Goal: Information Seeking & Learning: Check status

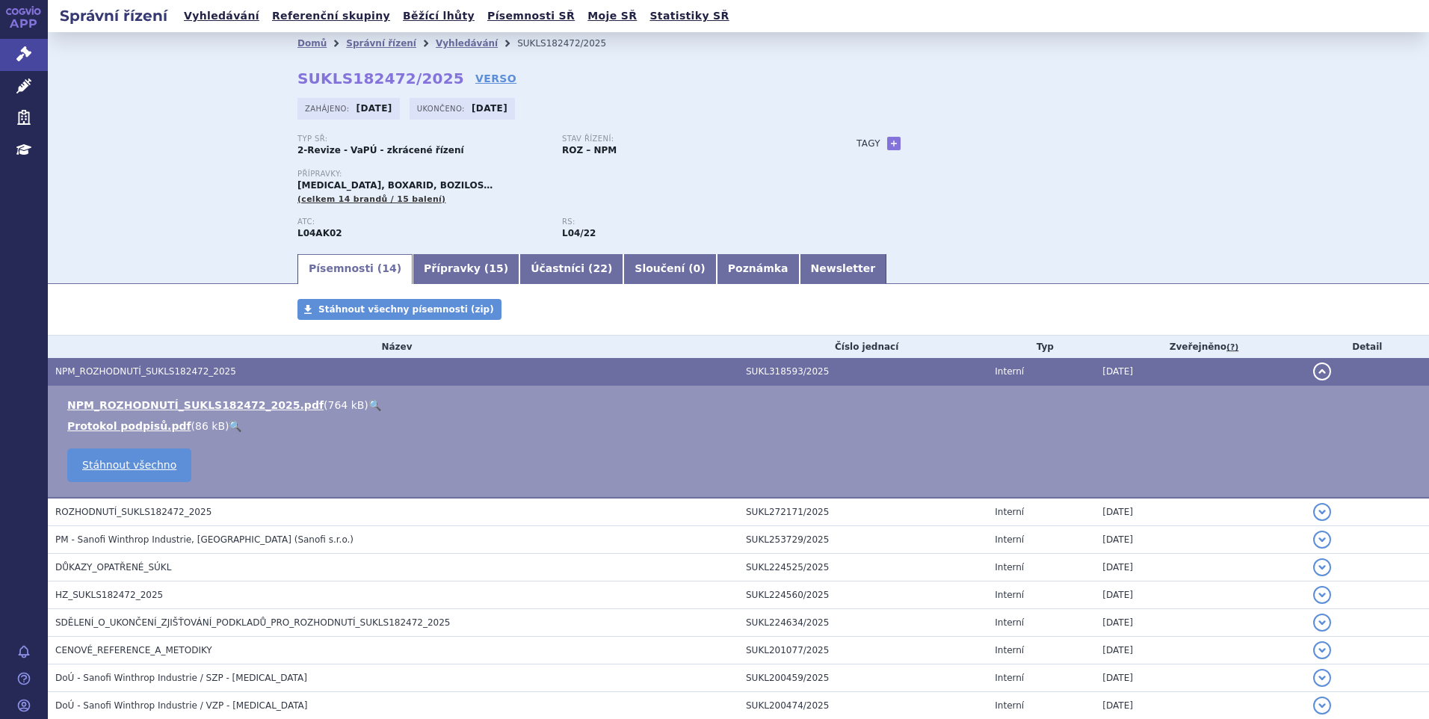
click at [1313, 374] on button "detail" at bounding box center [1322, 371] width 18 height 18
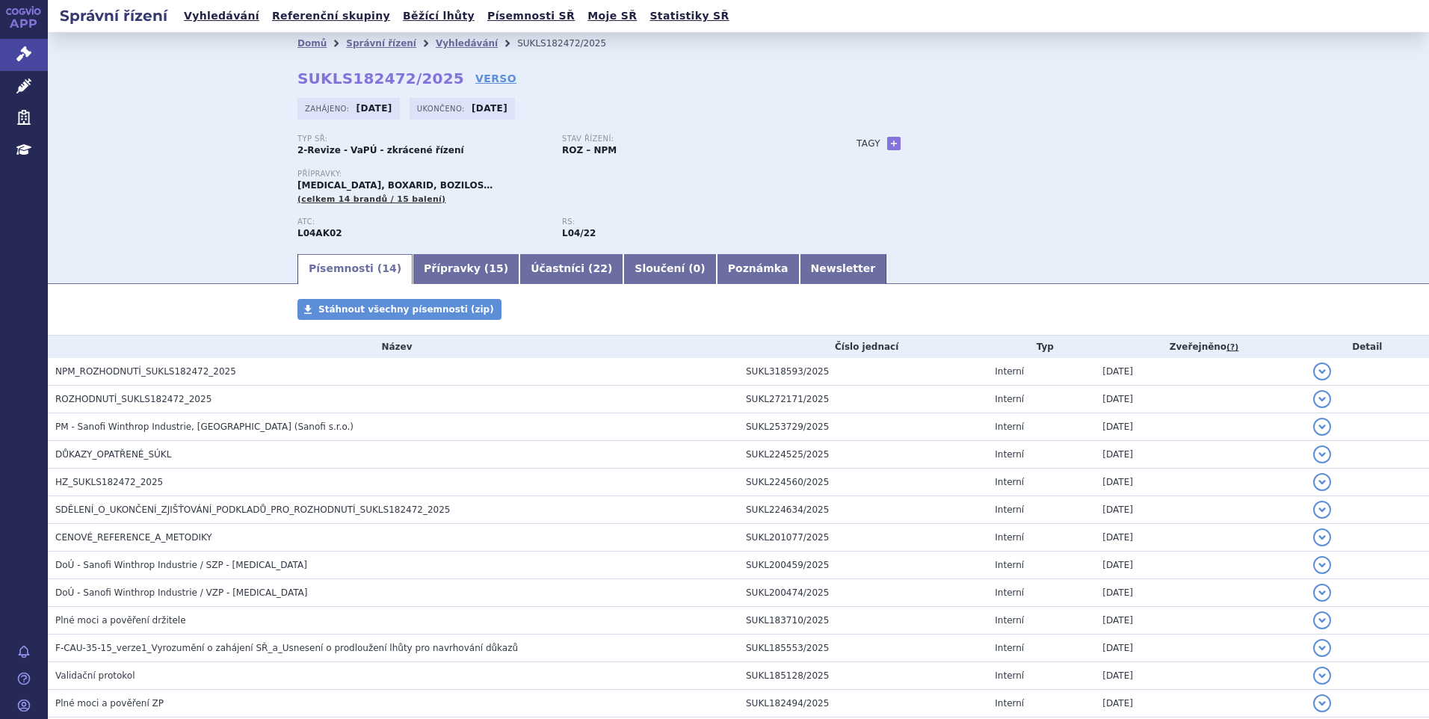
click at [642, 176] on p "Přípravky:" at bounding box center [561, 174] width 529 height 9
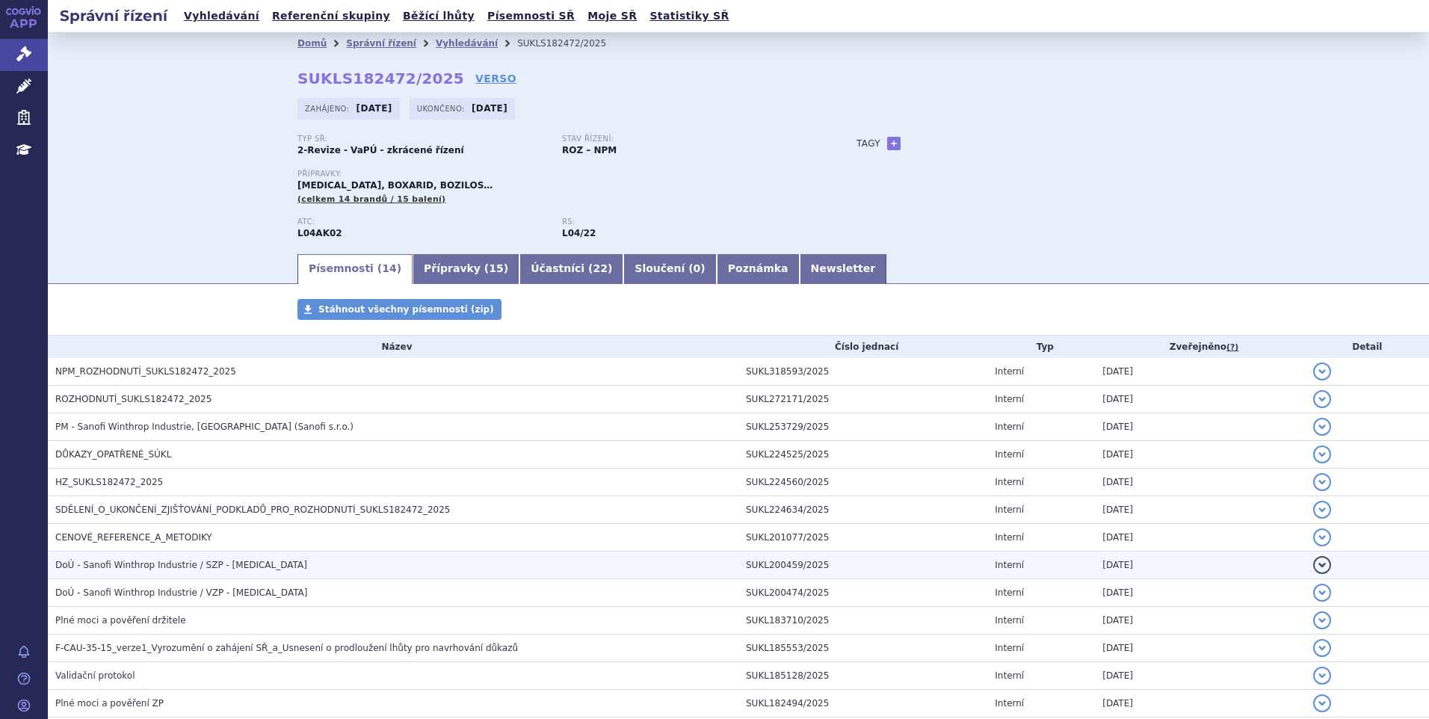
drag, startPoint x: 390, startPoint y: 581, endPoint x: 402, endPoint y: 574, distance: 13.7
click at [390, 581] on td "DoÚ - Sanofi Winthrop Industrie / VZP - AUBAGIO" at bounding box center [393, 593] width 691 height 28
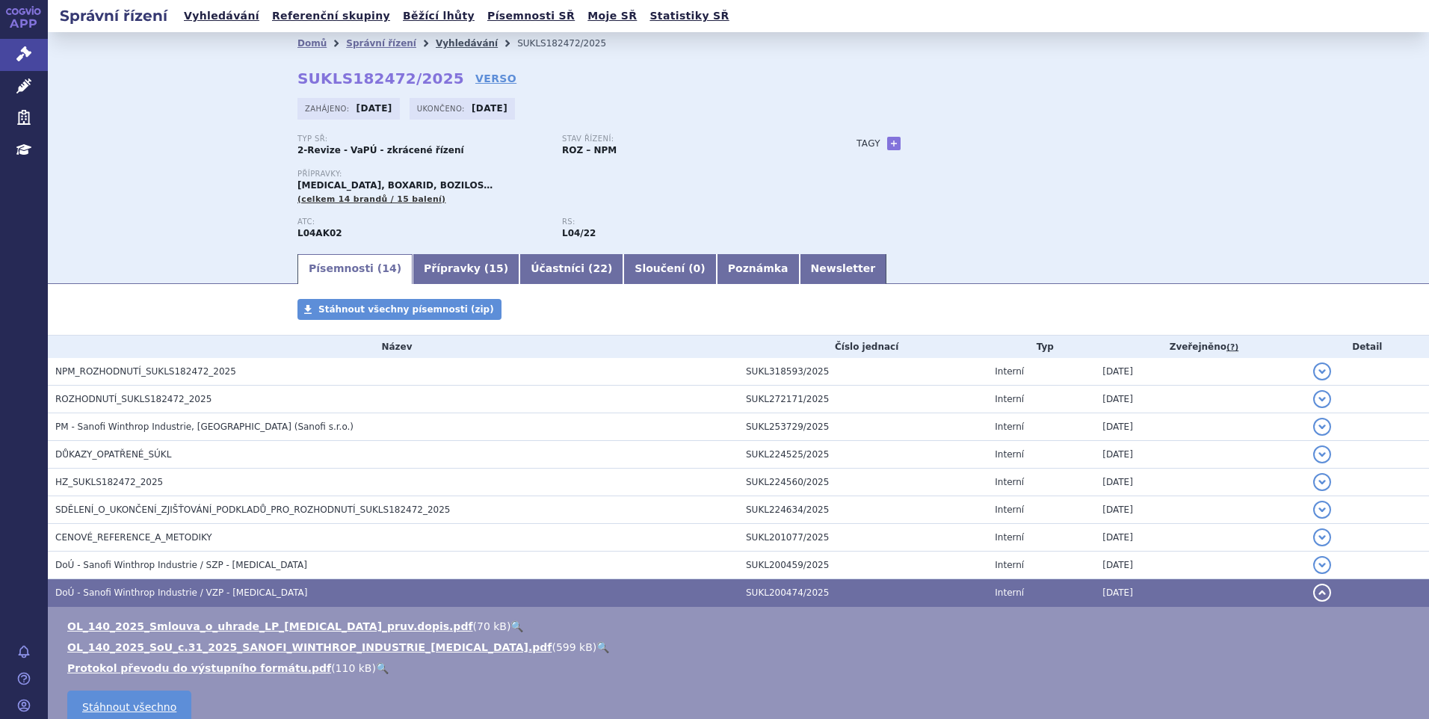
click at [437, 45] on link "Vyhledávání" at bounding box center [467, 43] width 62 height 10
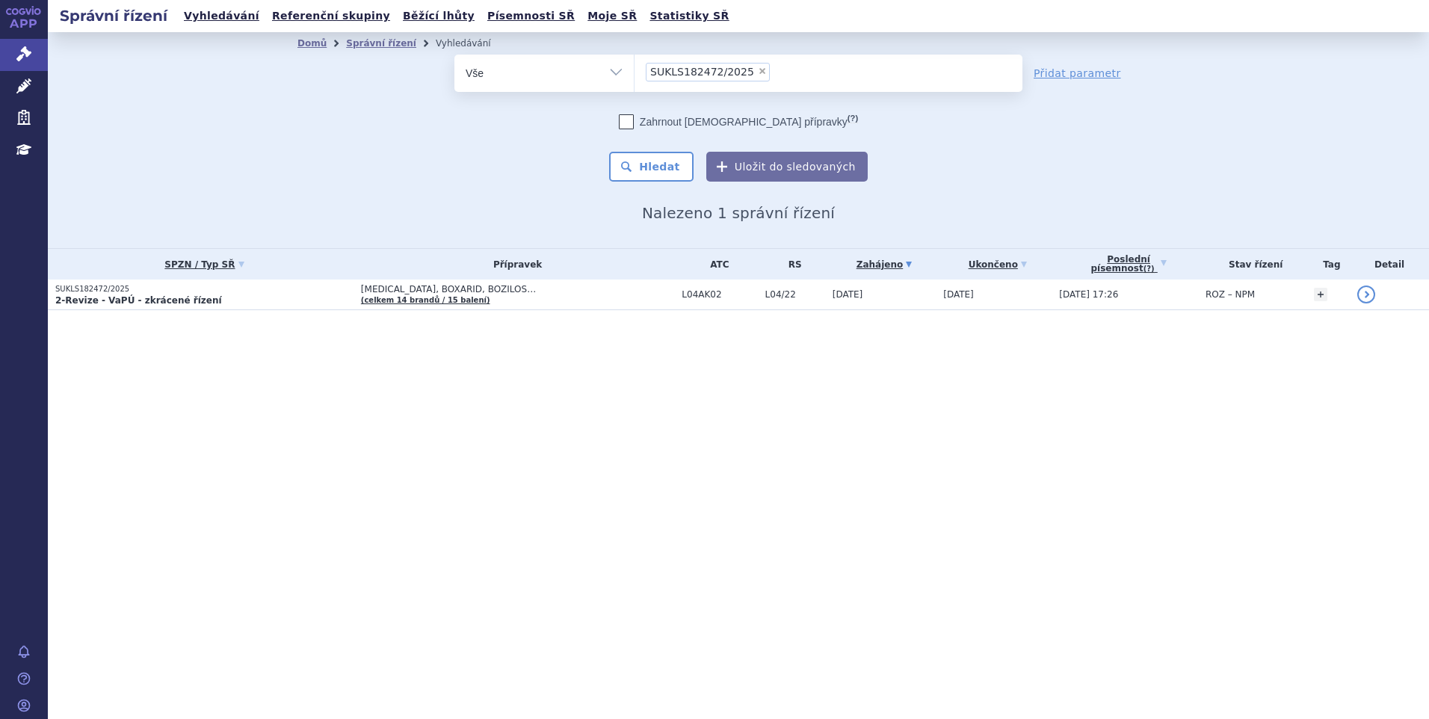
click at [758, 70] on span "×" at bounding box center [762, 71] width 9 height 9
click at [635, 70] on select "SUKLS182472/2025" at bounding box center [634, 72] width 1 height 37
select select
type input "SUKLS297023/2024"
select select "SUKLS297023/2024"
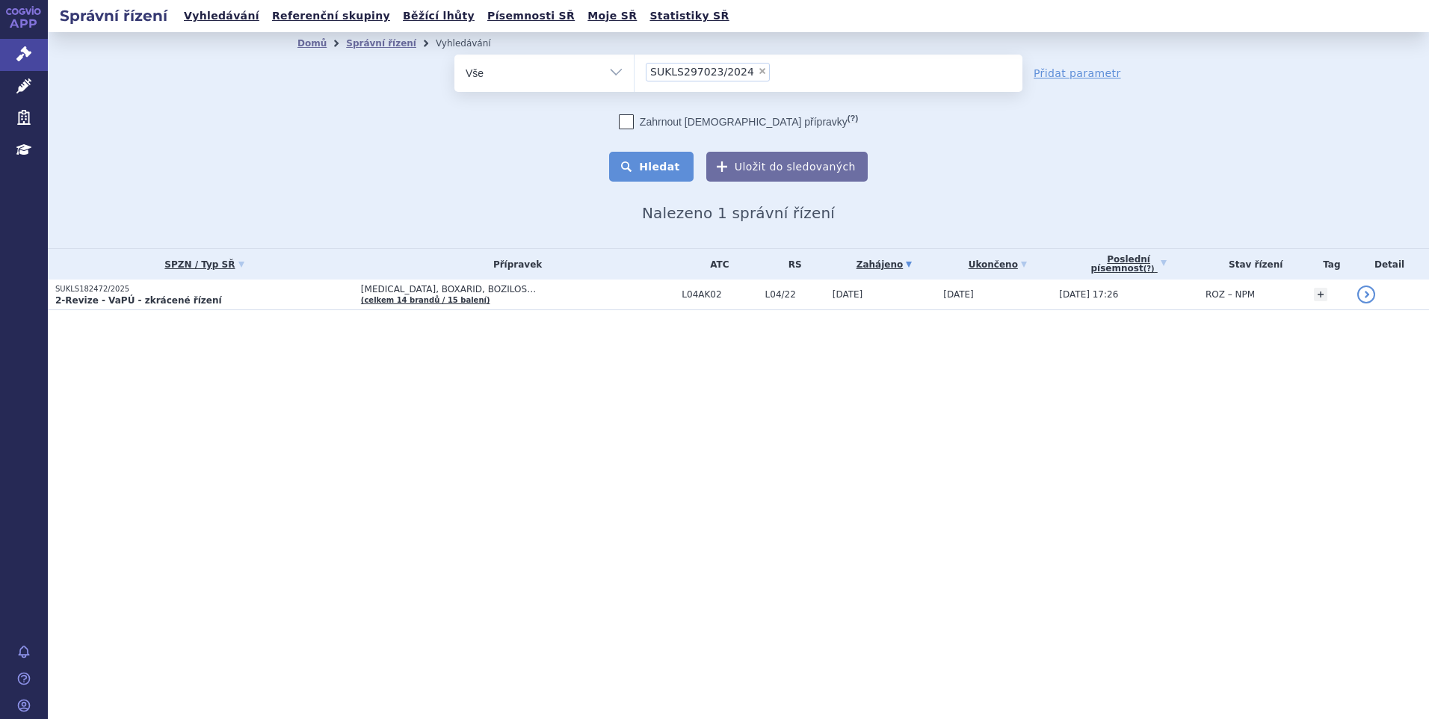
click at [688, 170] on button "Hledat" at bounding box center [651, 167] width 84 height 30
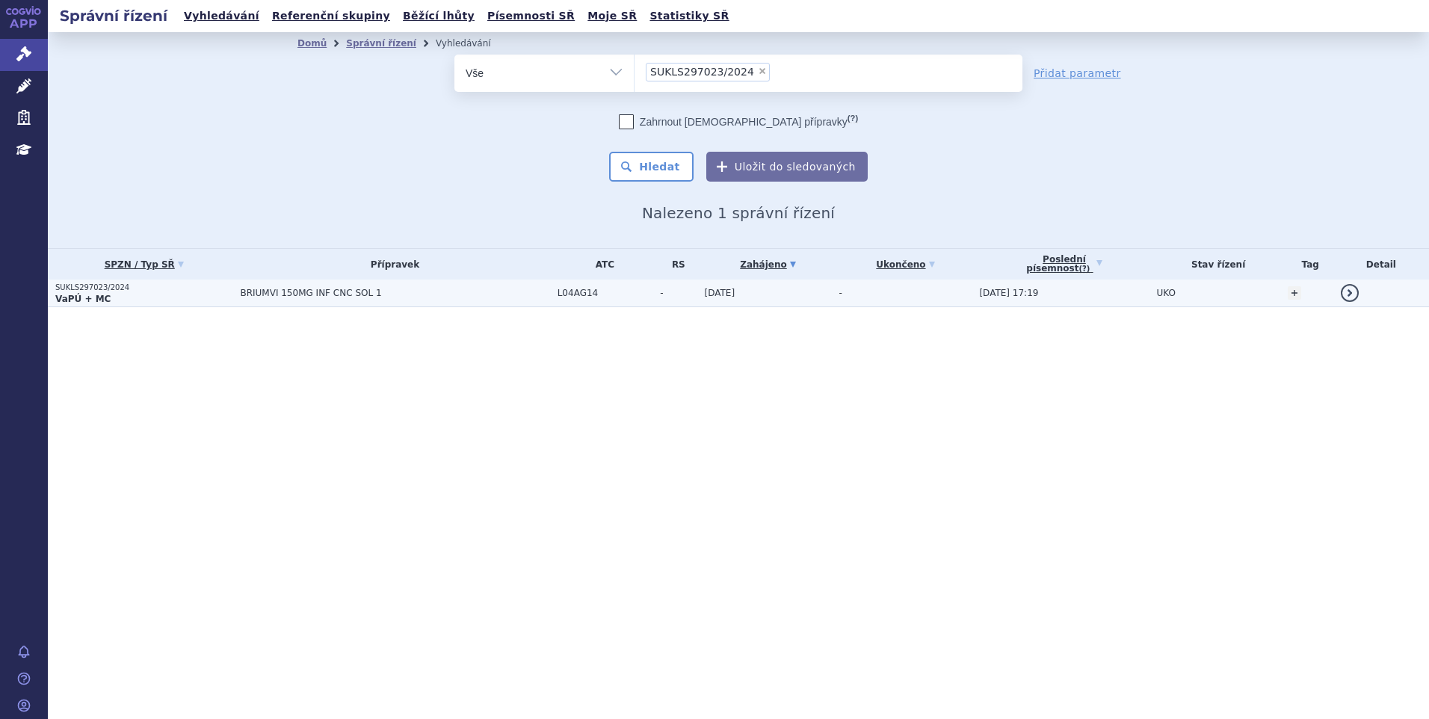
click at [344, 296] on span "BRIUMVI 150MG INF CNC SOL 1" at bounding box center [394, 293] width 309 height 10
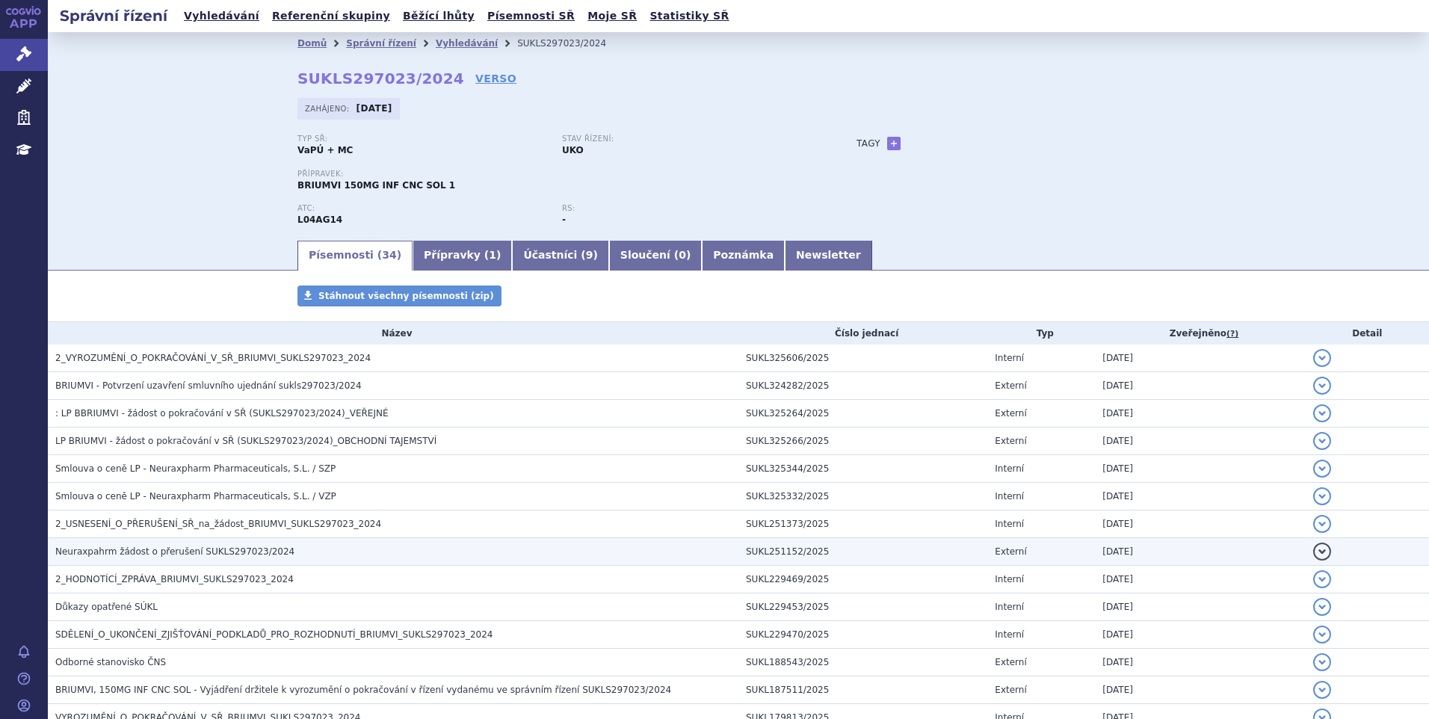
click at [586, 543] on td "Neuraxpahrm žádost o přerušení SUKLS297023/2024" at bounding box center [393, 552] width 691 height 28
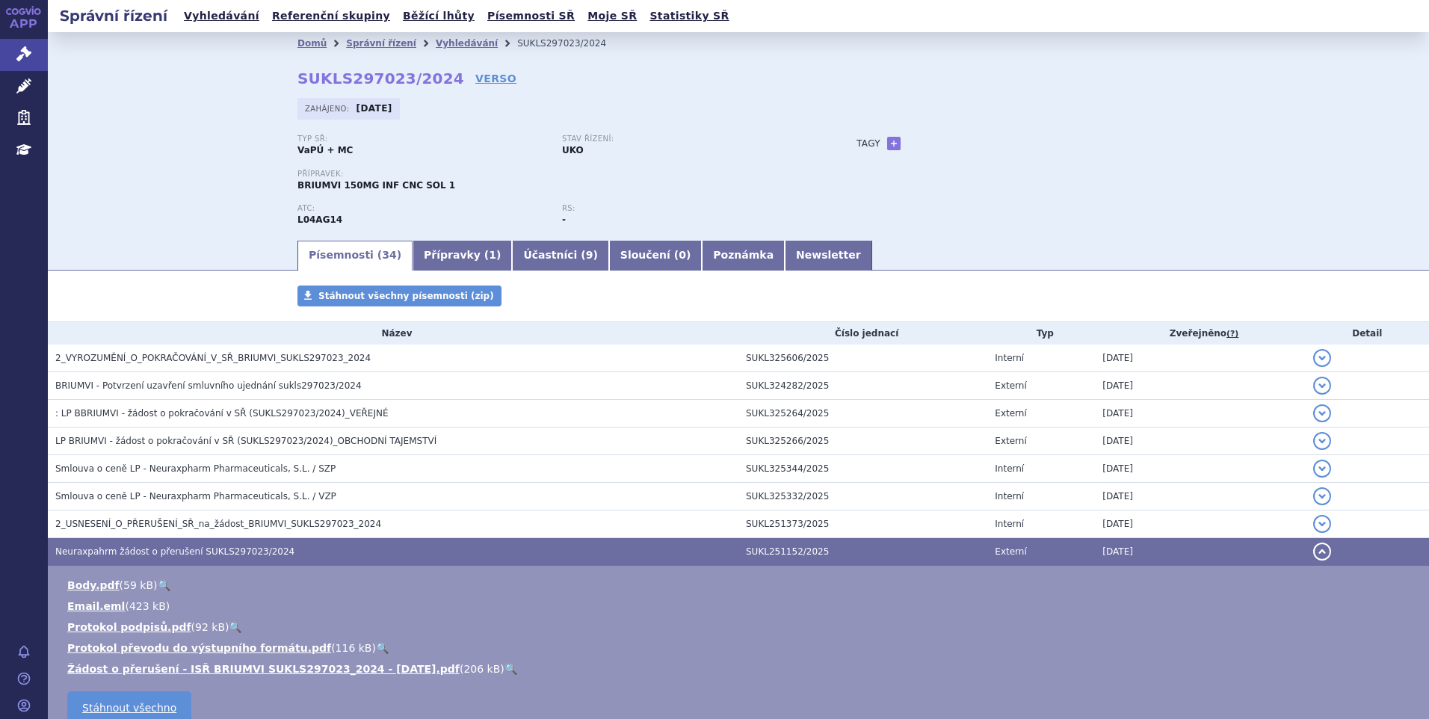
click at [448, 50] on li "Vyhledávání" at bounding box center [476, 43] width 81 height 22
click at [448, 43] on link "Vyhledávání" at bounding box center [467, 43] width 62 height 10
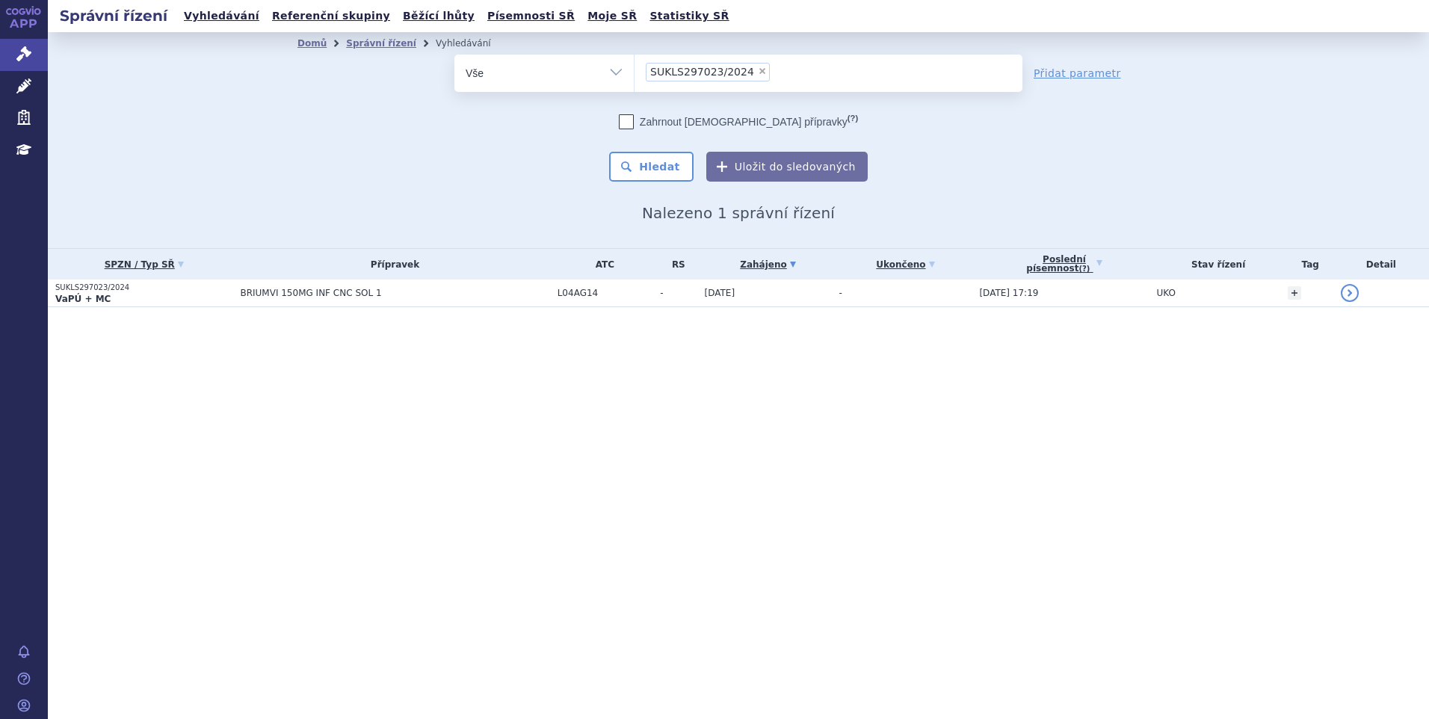
click at [758, 74] on span "×" at bounding box center [762, 71] width 9 height 9
click at [635, 74] on select "SUKLS297023/2024" at bounding box center [634, 72] width 1 height 37
select select
type input "SUKLS166659/2025"
select select "SUKLS166659/2025"
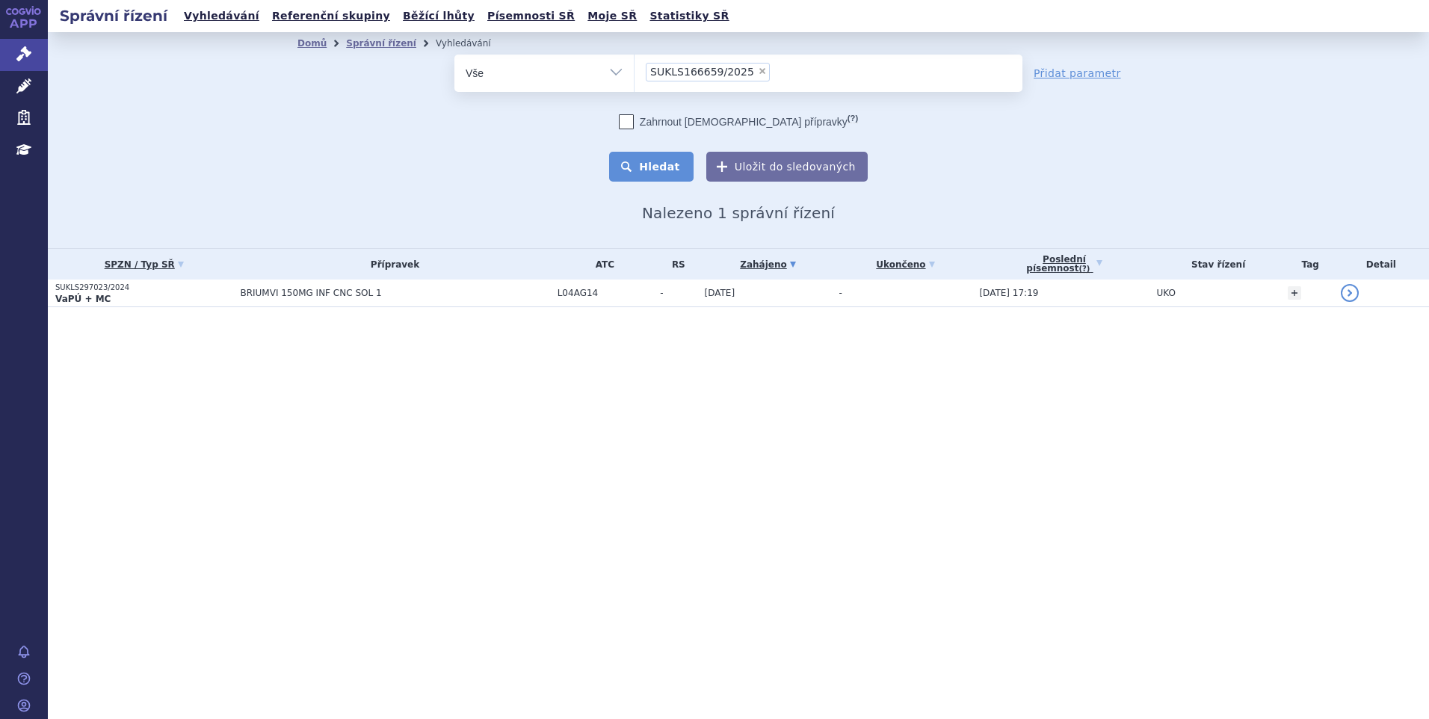
click at [677, 166] on button "Hledat" at bounding box center [651, 167] width 84 height 30
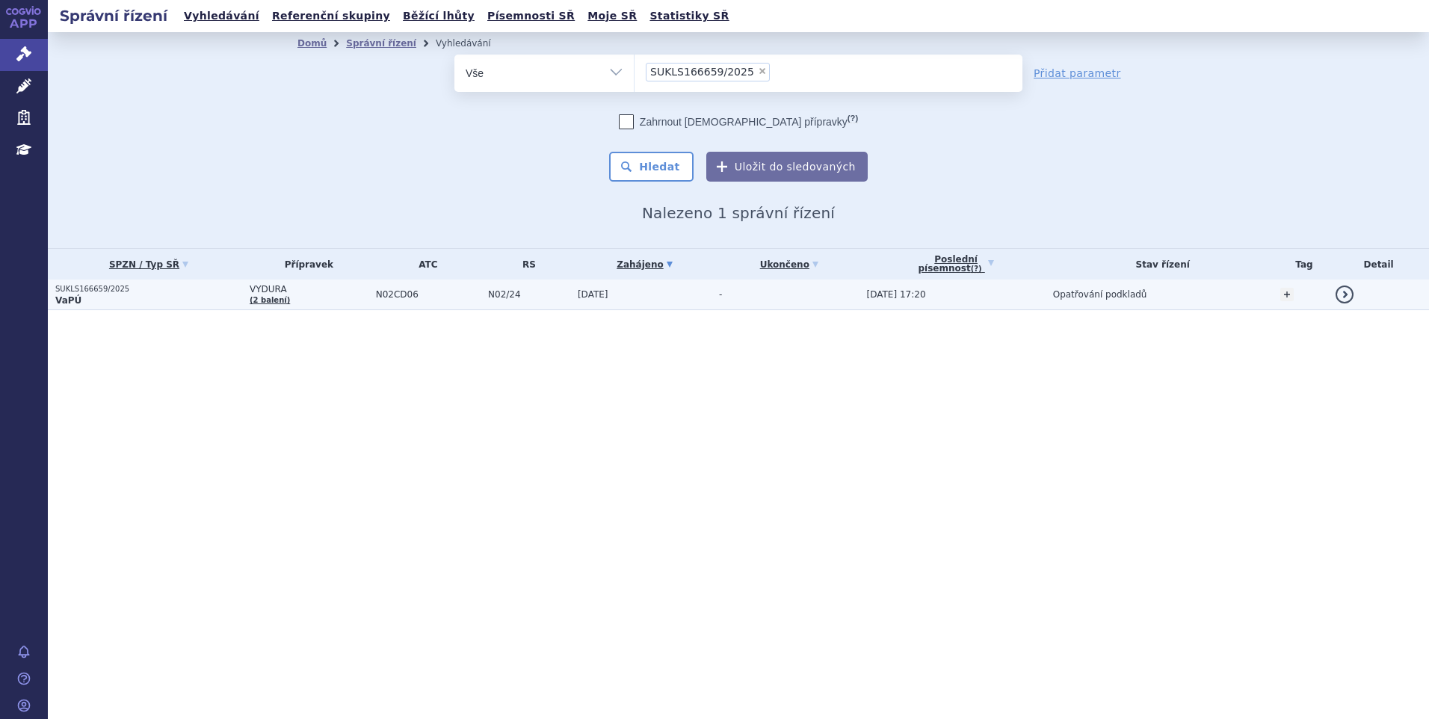
click at [339, 288] on span "VYDURA" at bounding box center [309, 289] width 119 height 10
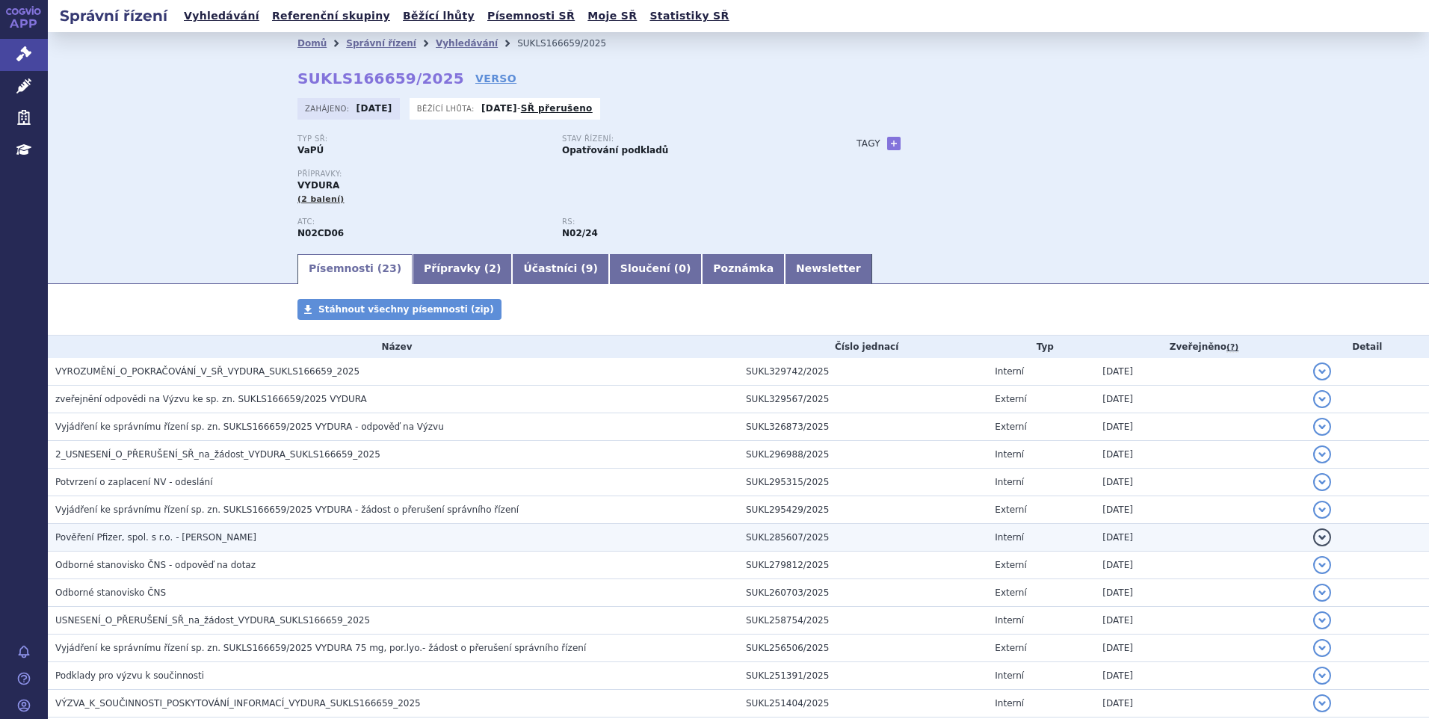
click at [682, 550] on td "Pověření Pfizer, spol. s r.o. - [PERSON_NAME]" at bounding box center [393, 538] width 691 height 28
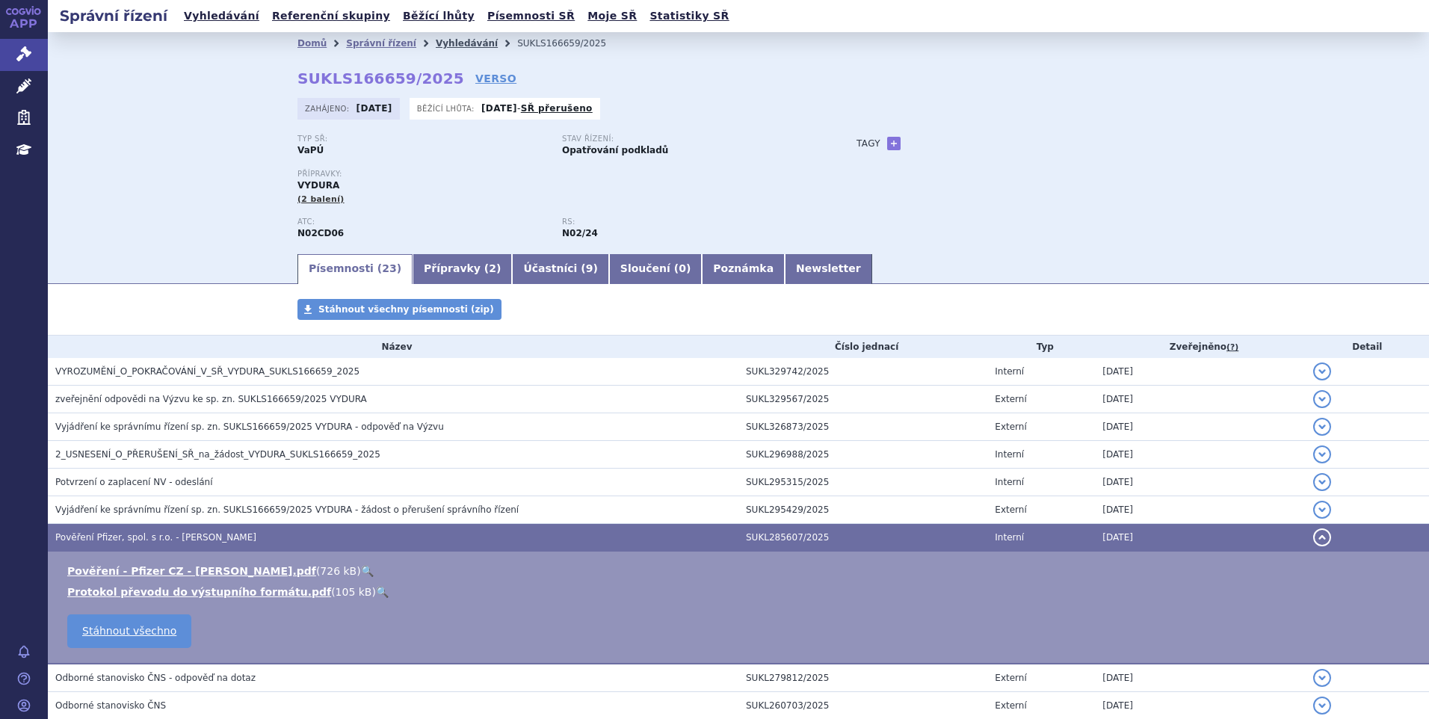
click at [441, 42] on link "Vyhledávání" at bounding box center [467, 43] width 62 height 10
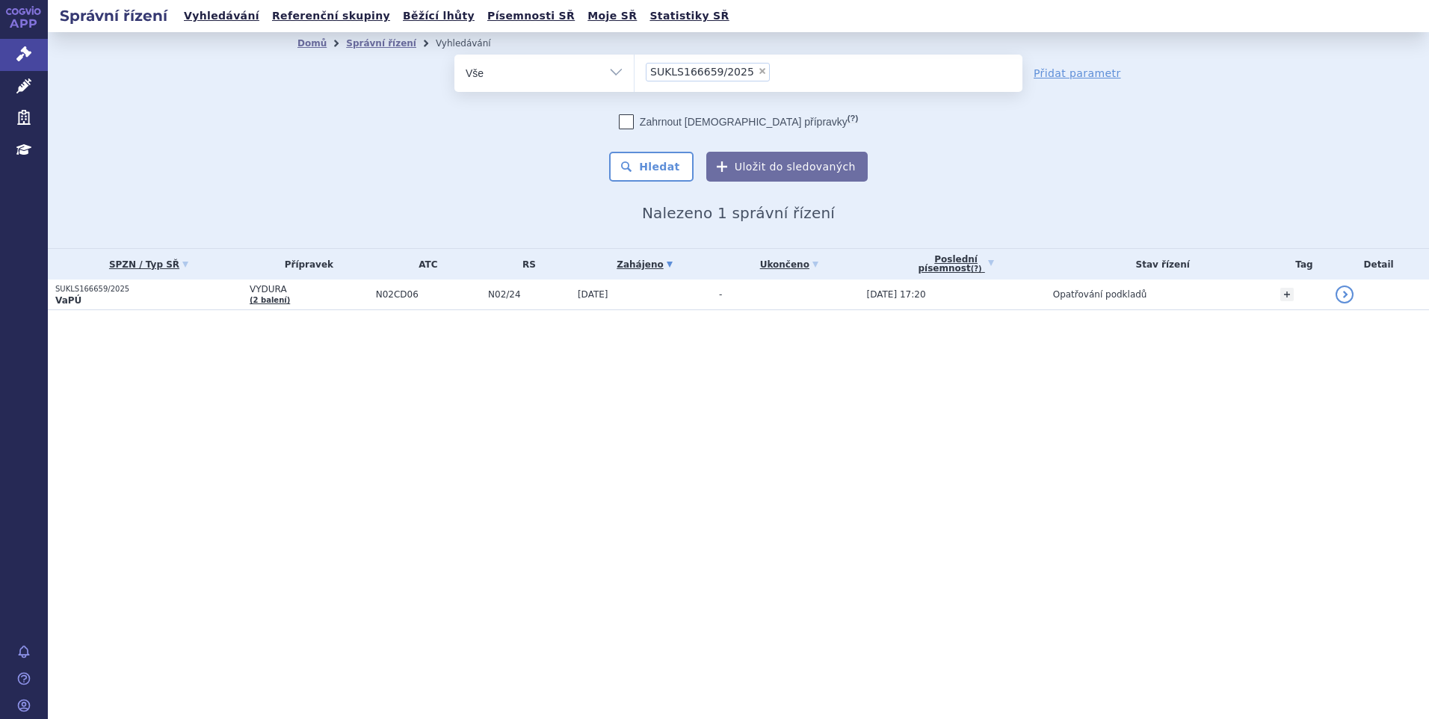
click at [758, 72] on span "×" at bounding box center [762, 71] width 9 height 9
click at [635, 72] on select "SUKLS166659/2025" at bounding box center [634, 72] width 1 height 37
select select
type input "SUKLS145343/2024"
select select "SUKLS145343/2024"
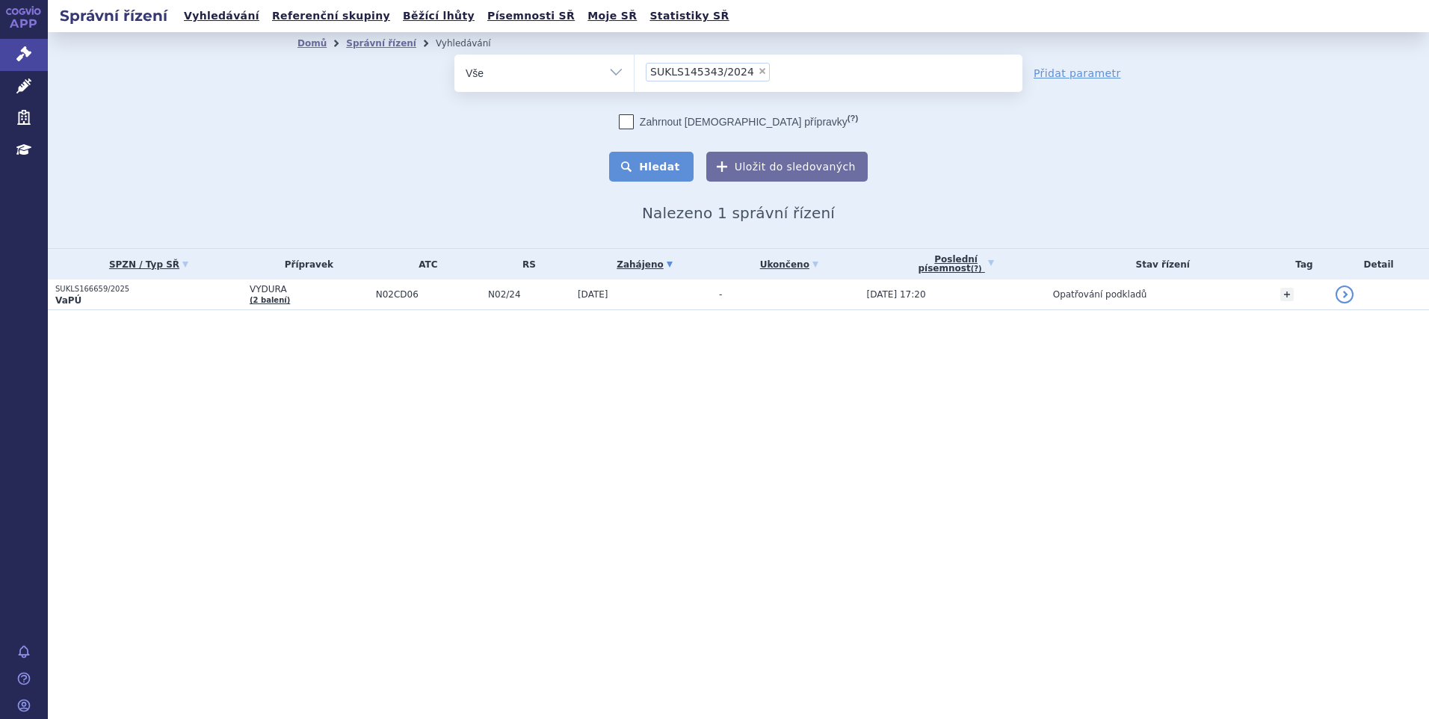
click at [664, 164] on button "Hledat" at bounding box center [651, 167] width 84 height 30
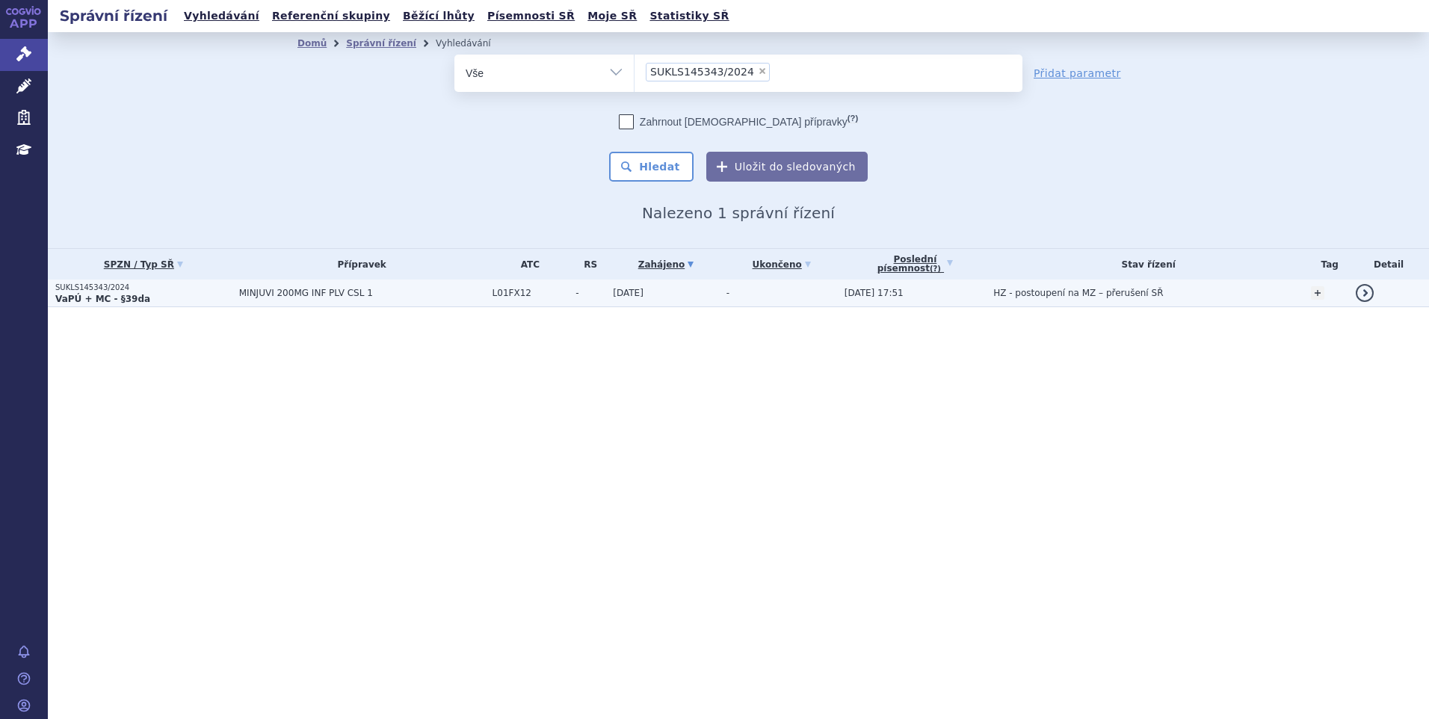
click at [315, 297] on span "MINJUVI 200MG INF PLV CSL 1" at bounding box center [362, 293] width 246 height 10
